Goal: Information Seeking & Learning: Learn about a topic

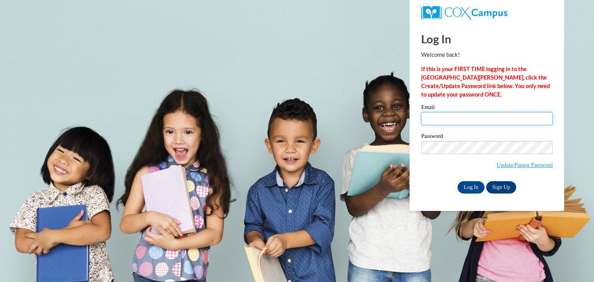
click at [492, 120] on input "Email" at bounding box center [486, 118] width 131 height 13
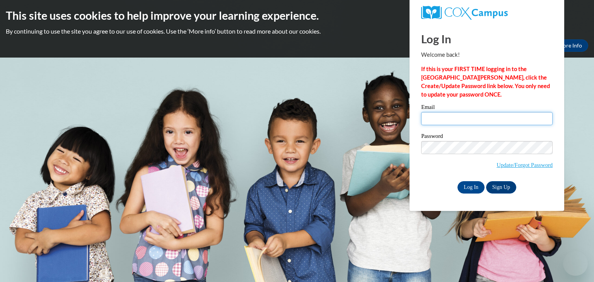
type input "Annaemarshall20@gmail.com"
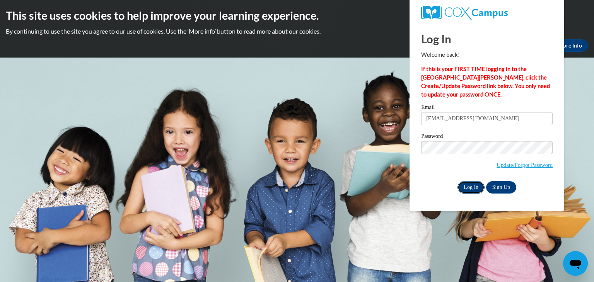
click at [469, 189] on input "Log In" at bounding box center [470, 187] width 27 height 12
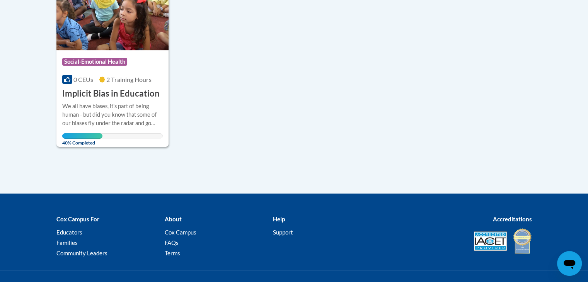
scroll to position [227, 0]
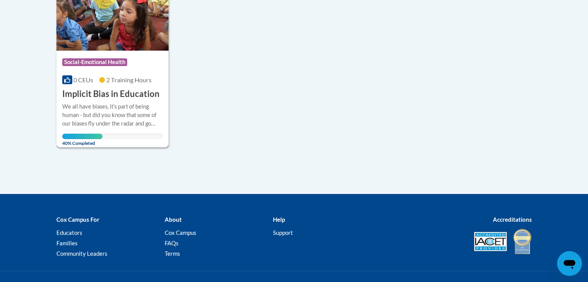
click at [136, 90] on h3 "Implicit Bias in Education" at bounding box center [110, 94] width 97 height 12
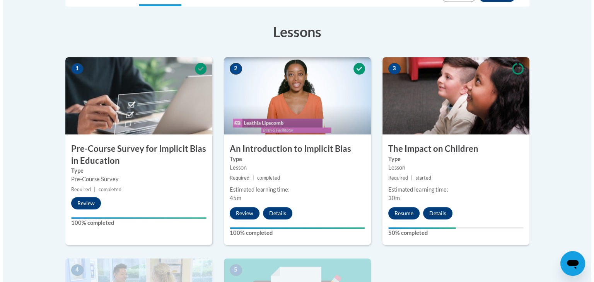
scroll to position [290, 0]
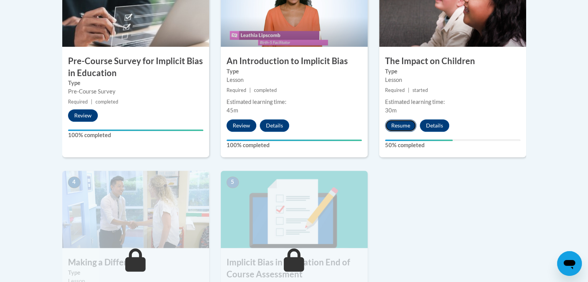
click at [391, 122] on button "Resume" at bounding box center [400, 125] width 31 height 12
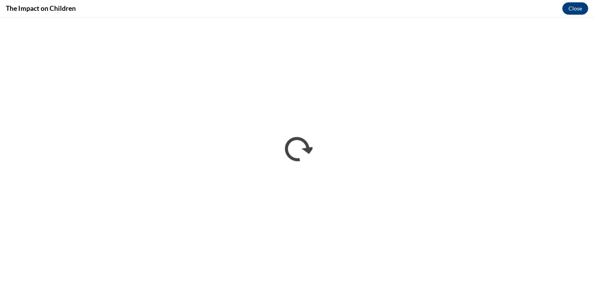
scroll to position [0, 0]
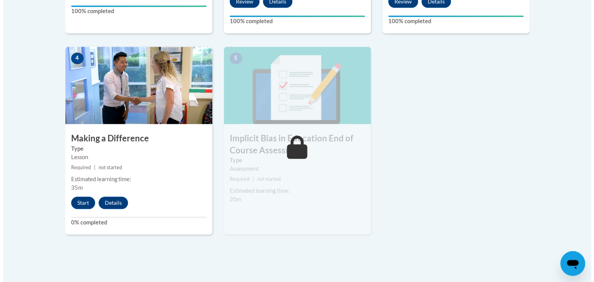
scroll to position [425, 0]
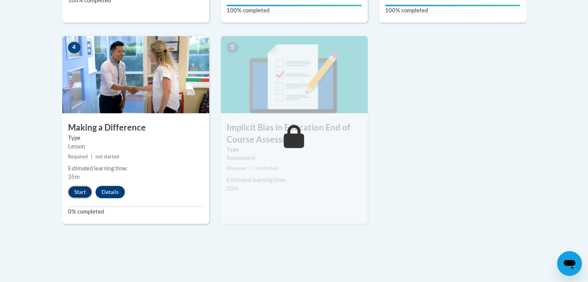
click at [78, 189] on button "Start" at bounding box center [80, 192] width 24 height 12
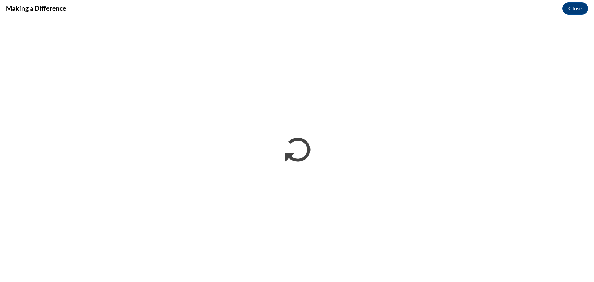
scroll to position [0, 0]
